Goal: Find specific page/section: Find specific page/section

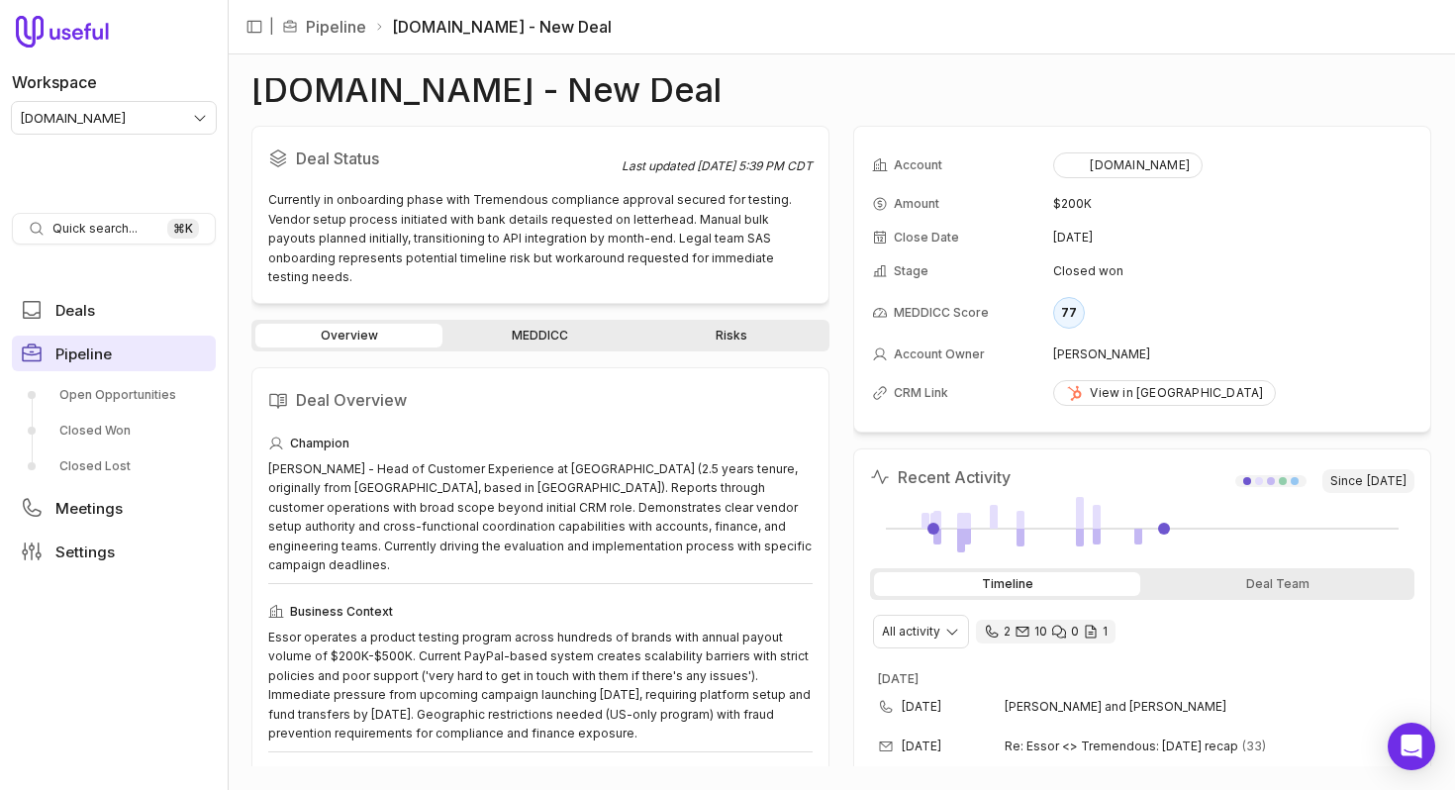
click at [71, 359] on span "Pipeline" at bounding box center [83, 353] width 56 height 15
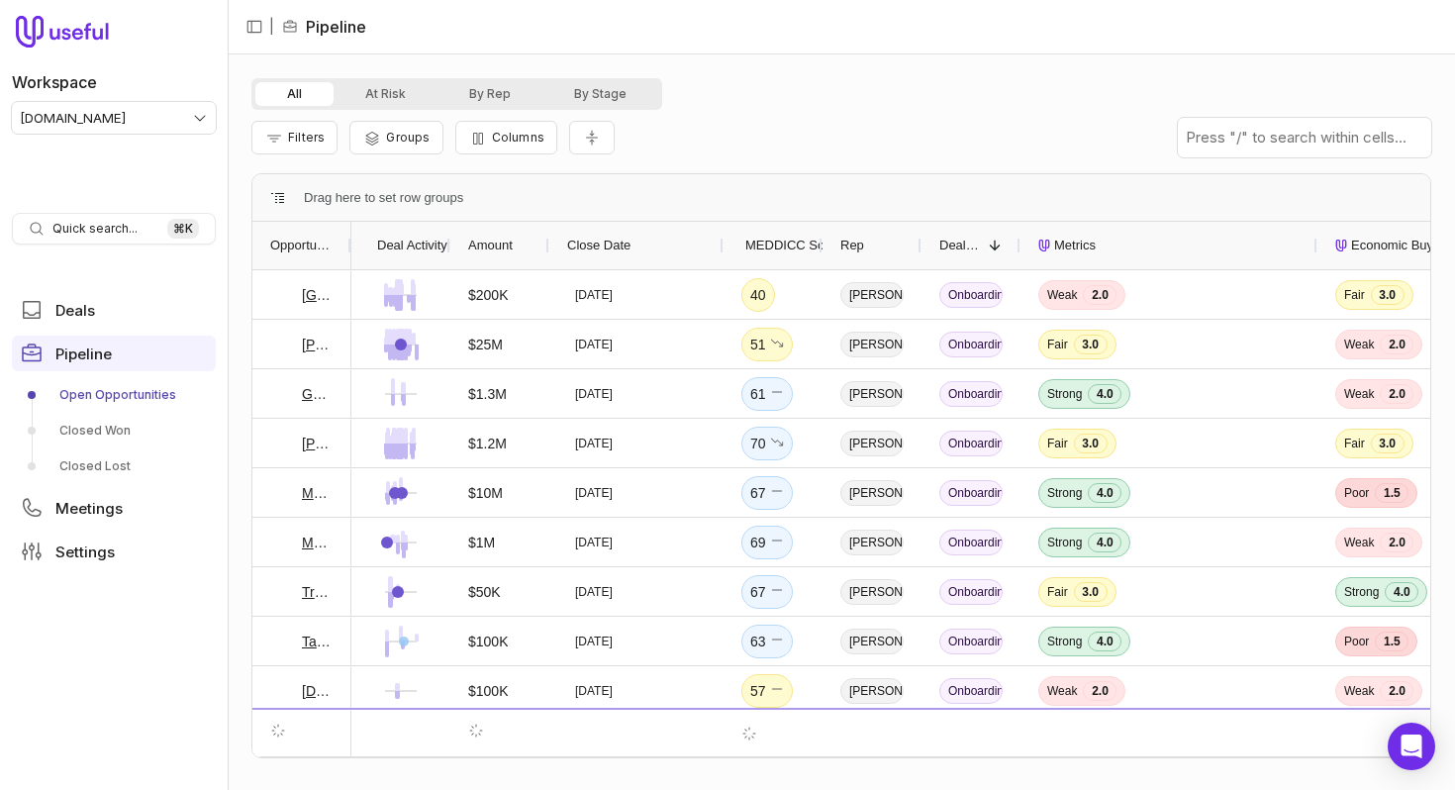
drag, startPoint x: 644, startPoint y: 250, endPoint x: 718, endPoint y: 232, distance: 76.6
click at [718, 232] on div at bounding box center [722, 245] width 8 height 47
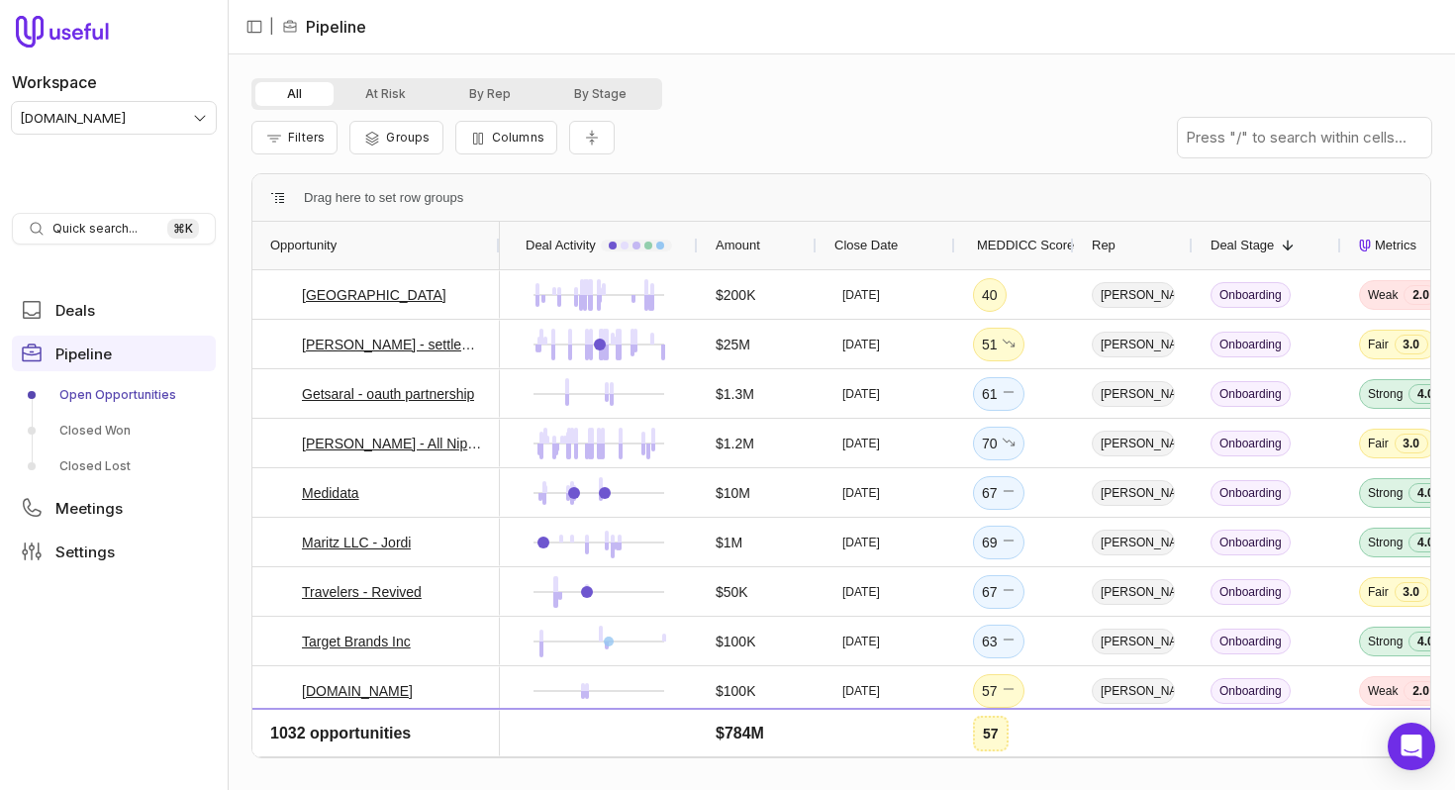
click at [983, 258] on div "MEDDICC Score" at bounding box center [1014, 245] width 83 height 47
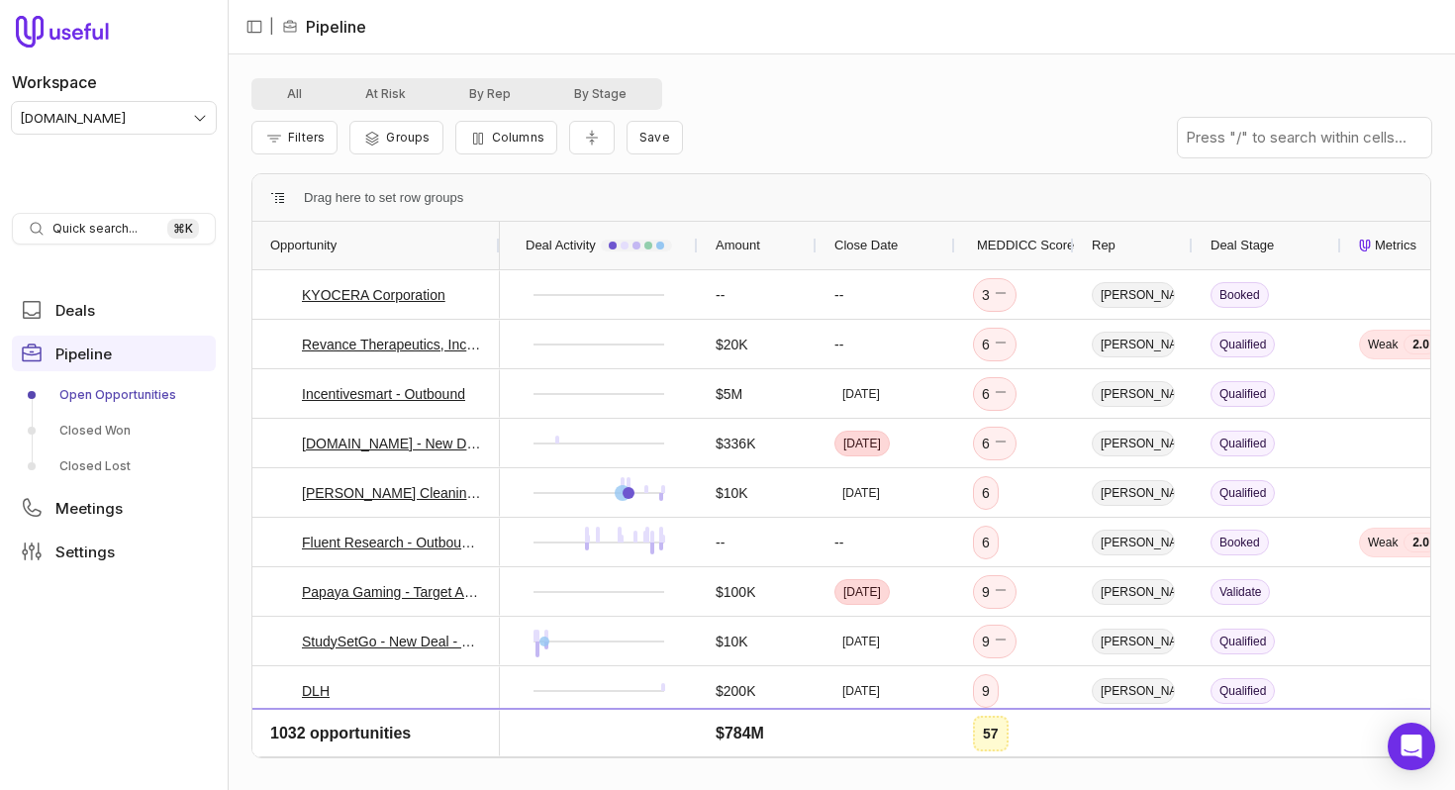
click at [983, 258] on div "MEDDICC Score" at bounding box center [1014, 245] width 83 height 47
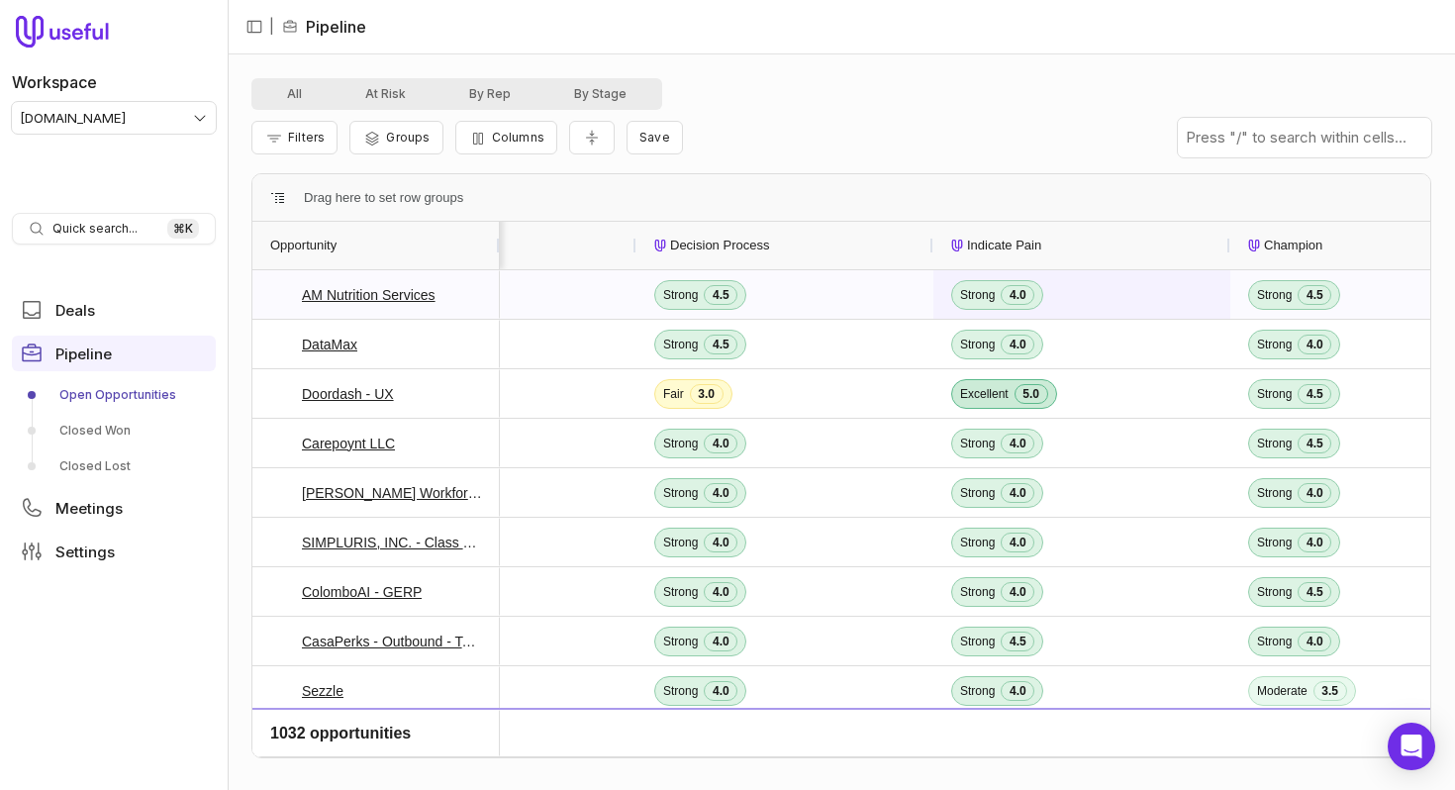
click at [1025, 294] on span "4.0" at bounding box center [1017, 295] width 34 height 20
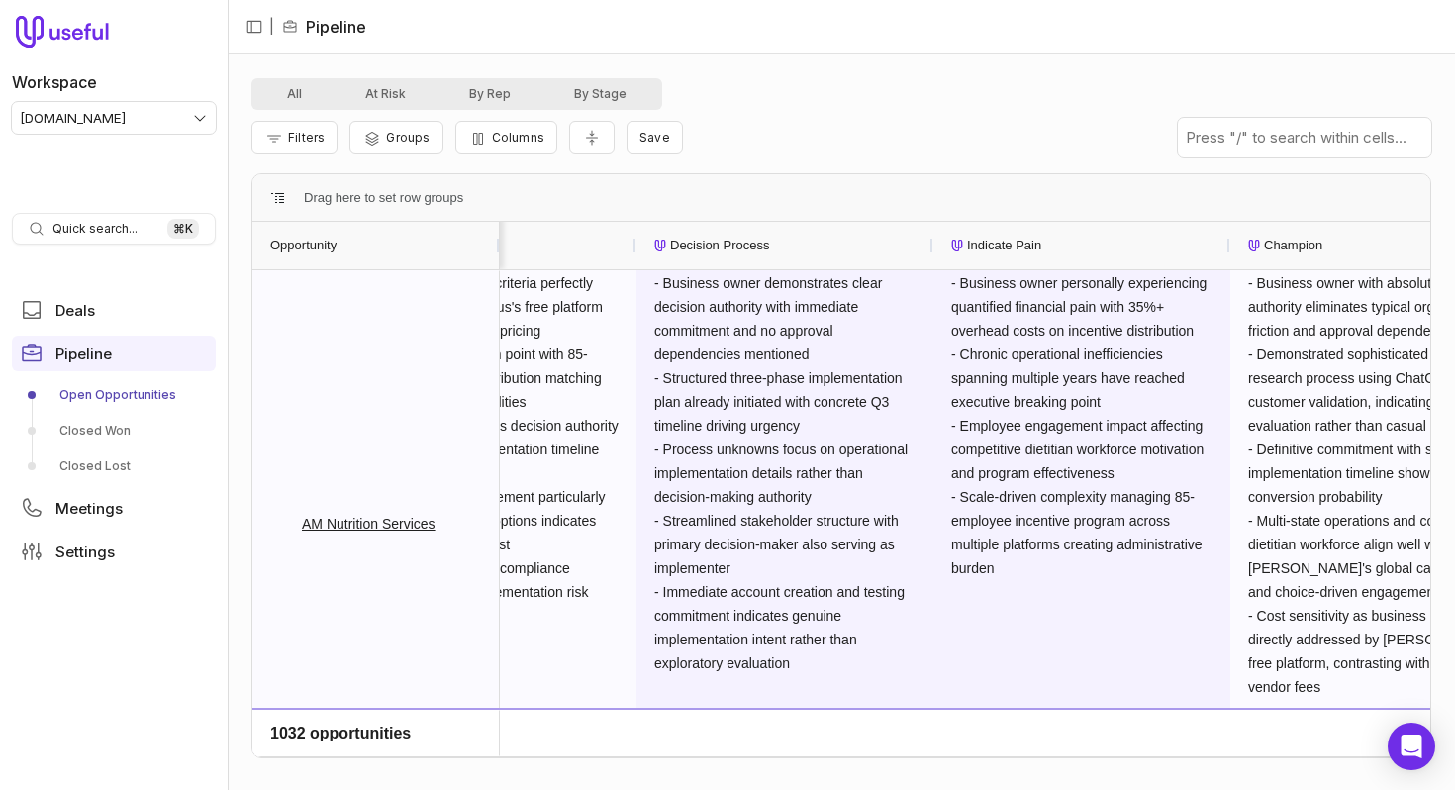
click at [897, 463] on span "- Business owner demonstrates clear decision authority with immediate commitmen…" at bounding box center [784, 523] width 261 height 504
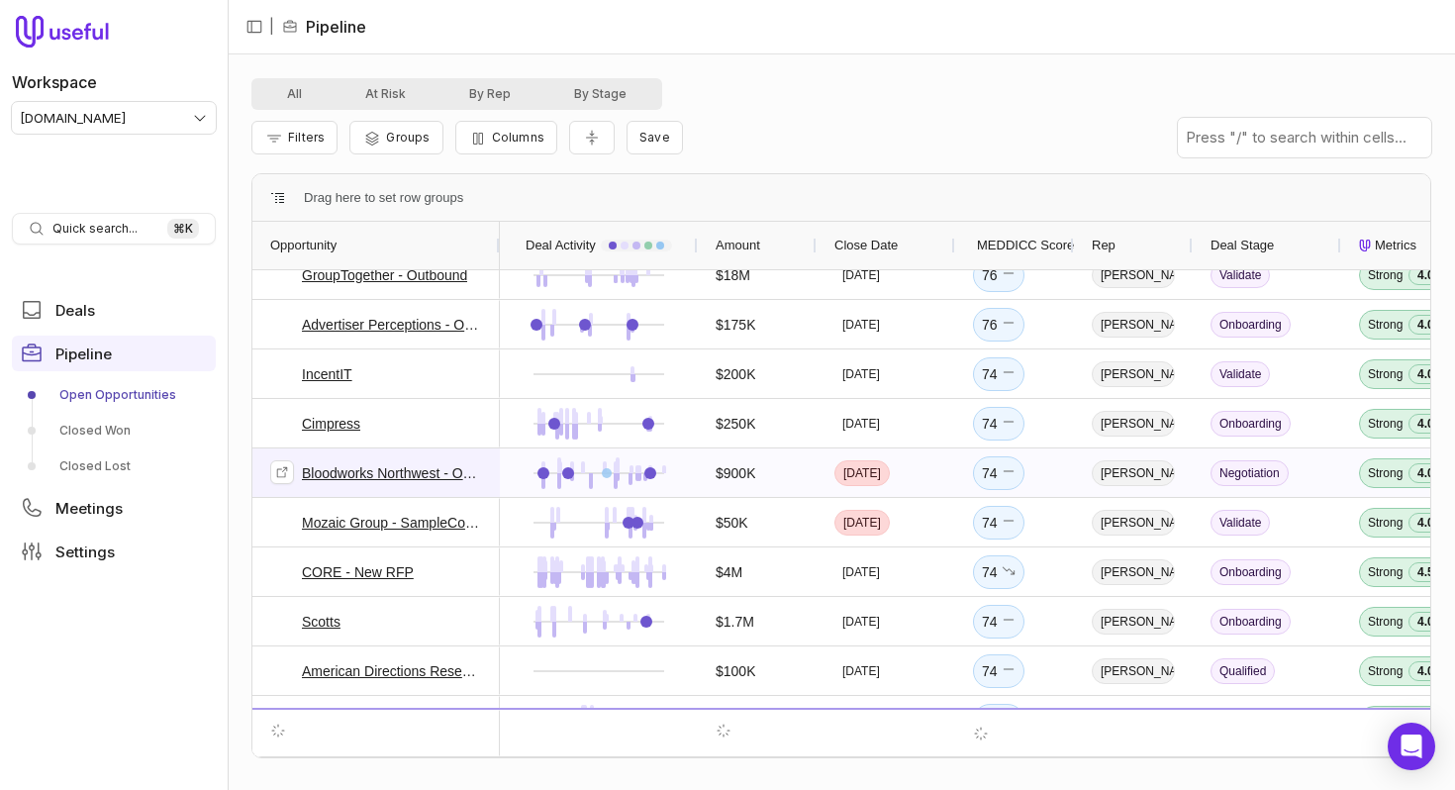
click at [435, 471] on link "Bloodworks Northwest - Outbound" at bounding box center [392, 473] width 180 height 24
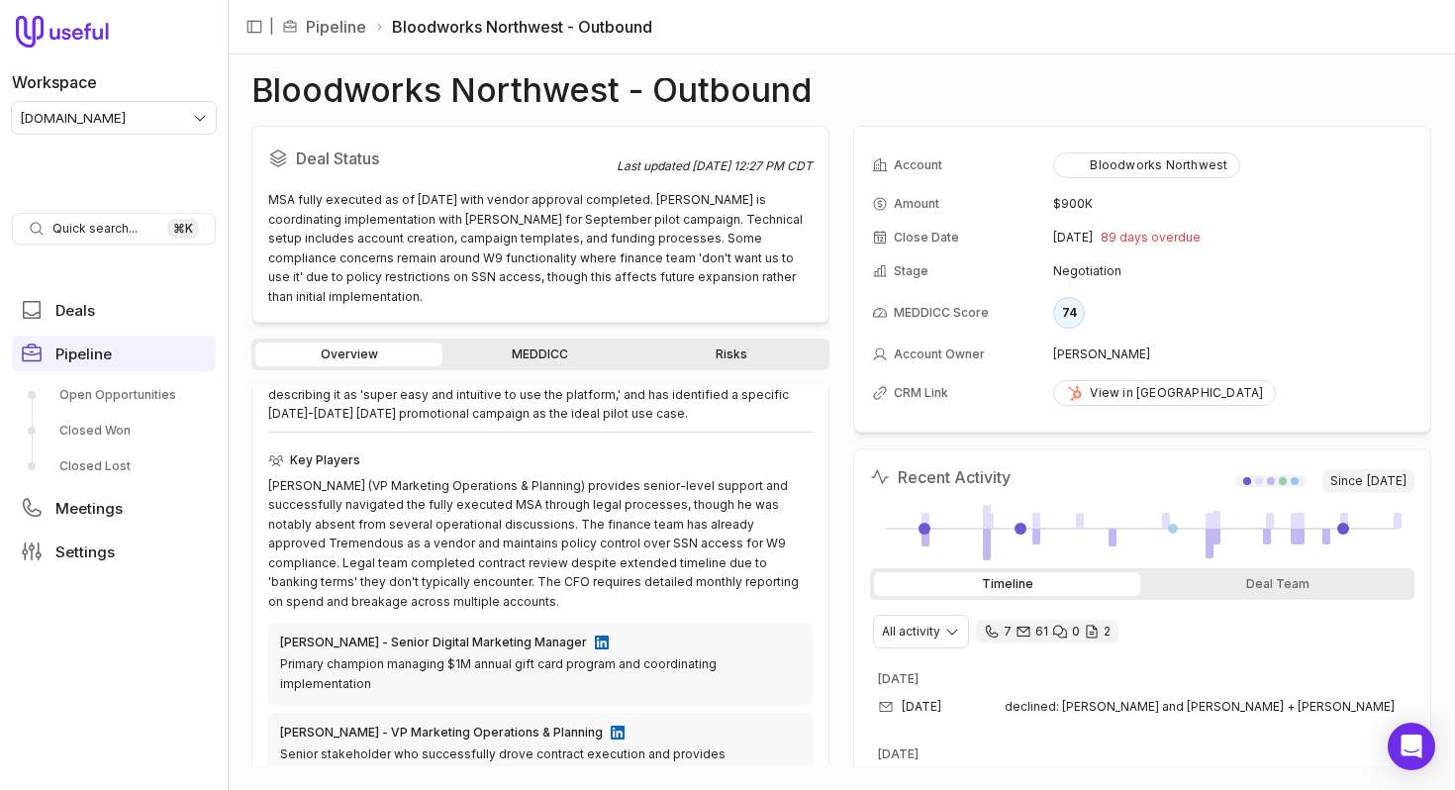
scroll to position [719, 0]
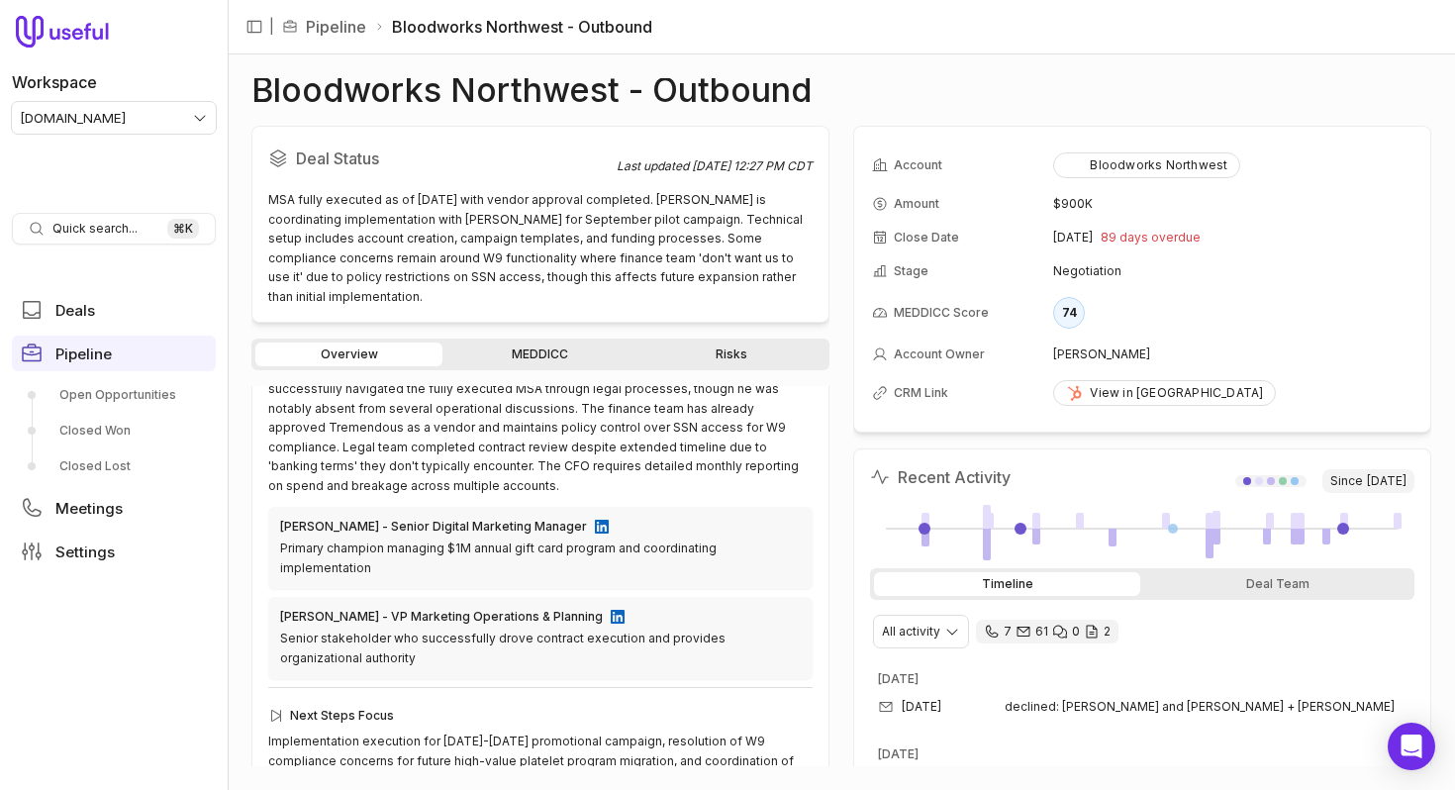
click at [529, 366] on div "Overview MEDDICC Risks" at bounding box center [540, 354] width 578 height 32
click at [529, 354] on link "MEDDICC" at bounding box center [539, 354] width 187 height 24
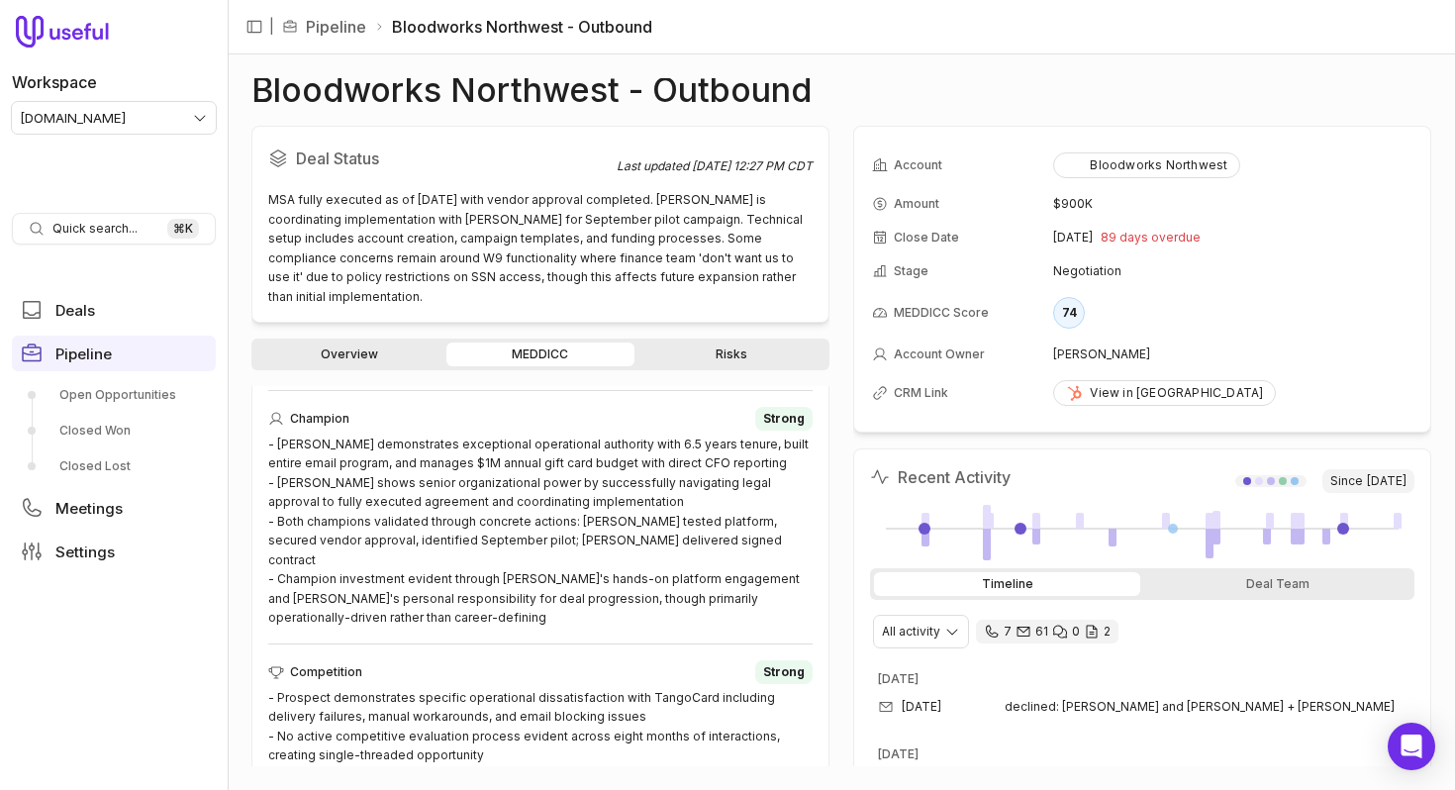
scroll to position [1697, 0]
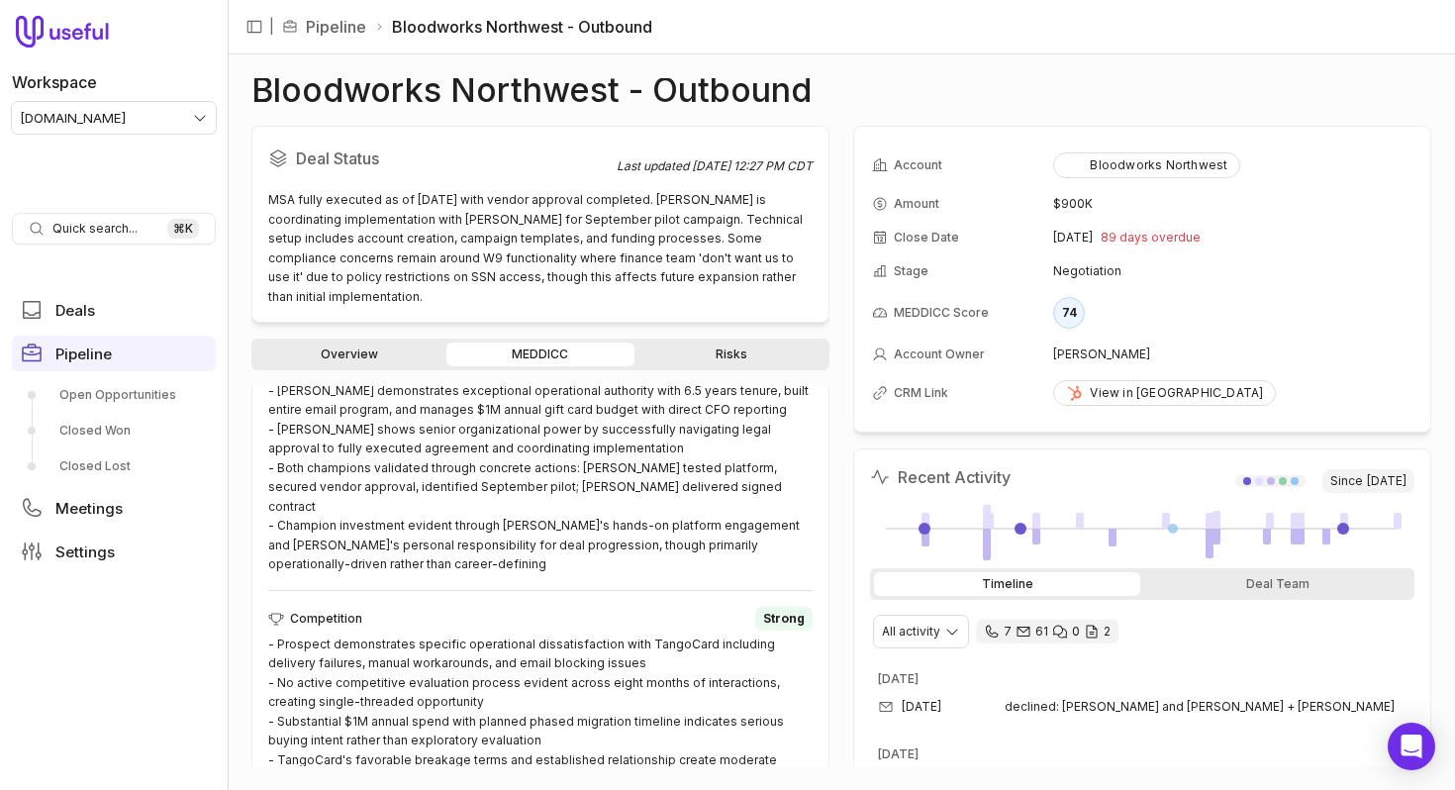
click at [725, 343] on link "Risks" at bounding box center [731, 354] width 187 height 24
